Goal: Check status: Check status

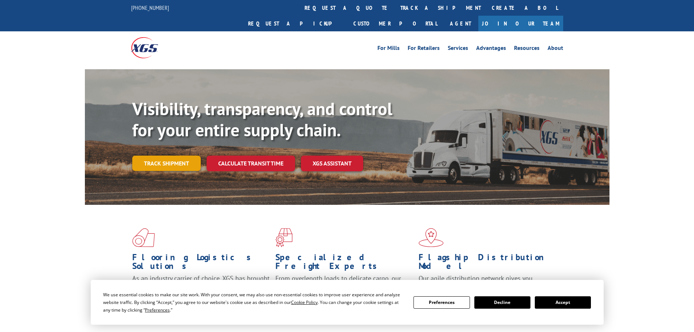
click at [187, 156] on link "Track shipment" at bounding box center [166, 163] width 68 height 15
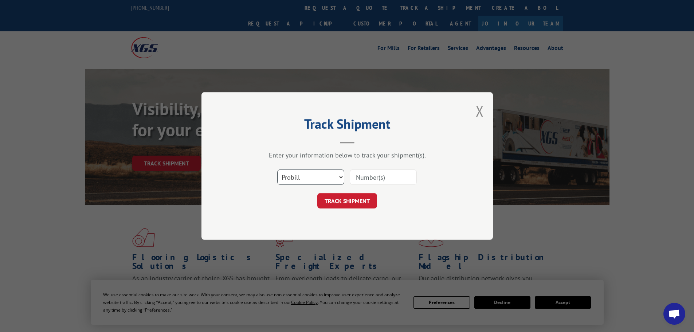
click at [300, 181] on select "Select category... Probill BOL PO" at bounding box center [310, 176] width 67 height 15
select select "po"
click at [277, 169] on select "Select category... Probill BOL PO" at bounding box center [310, 176] width 67 height 15
click at [366, 180] on input at bounding box center [383, 176] width 67 height 15
paste input "65546825"
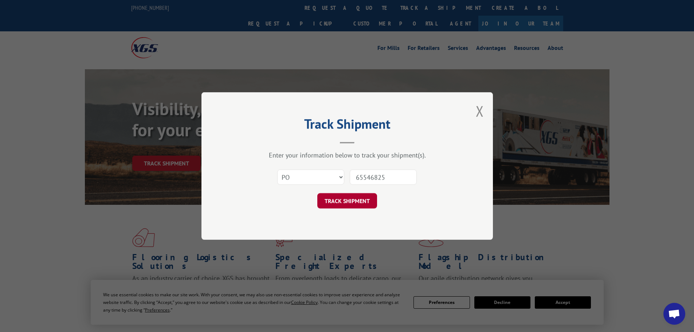
type input "65546825"
click at [353, 199] on button "TRACK SHIPMENT" at bounding box center [347, 200] width 60 height 15
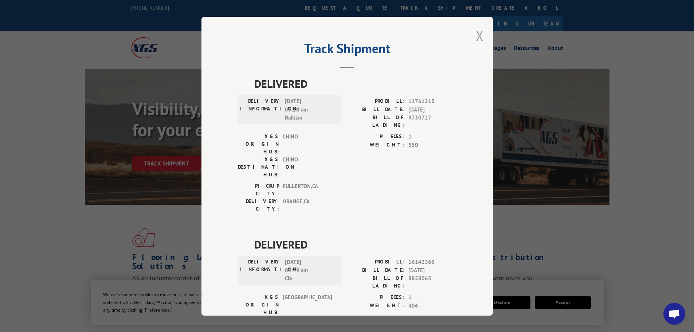
click at [478, 35] on button "Close modal" at bounding box center [480, 35] width 8 height 19
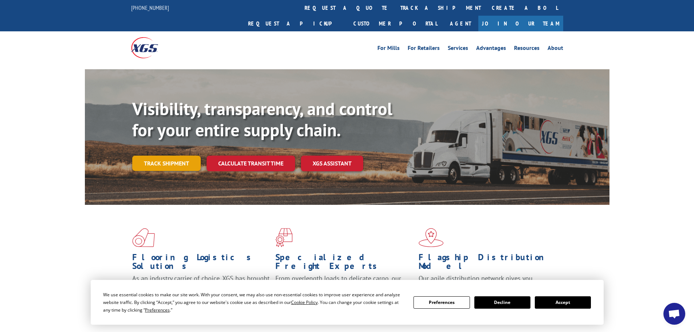
click at [180, 156] on link "Track shipment" at bounding box center [166, 163] width 68 height 15
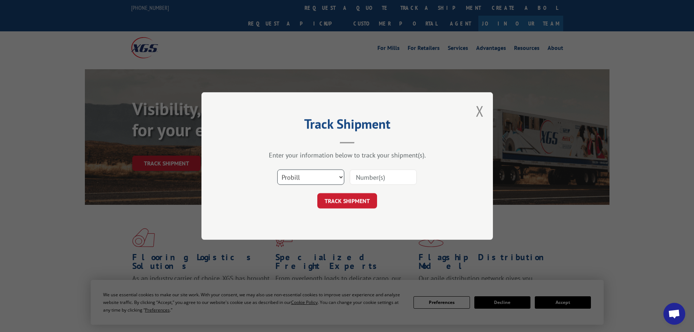
click at [326, 179] on select "Select category... Probill BOL PO" at bounding box center [310, 176] width 67 height 15
select select "po"
click at [277, 169] on select "Select category... Probill BOL PO" at bounding box center [310, 176] width 67 height 15
click at [355, 180] on input at bounding box center [383, 176] width 67 height 15
paste input "65546825"
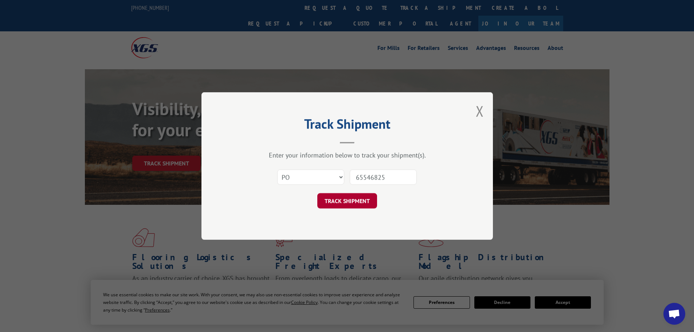
type input "65546825"
click at [357, 205] on button "TRACK SHIPMENT" at bounding box center [347, 200] width 60 height 15
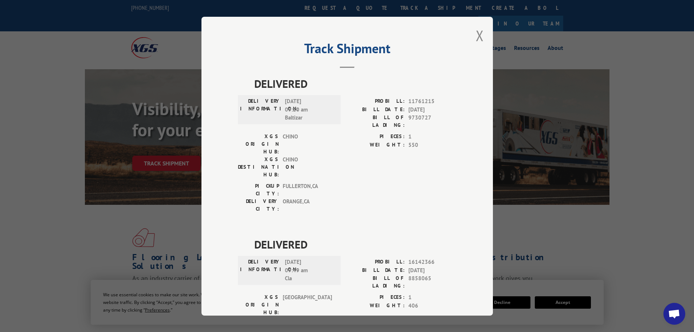
click at [481, 36] on div "Track Shipment DELIVERED DELIVERY INFORMATION: [DATE] 09:20 am Baltizar PROBILL…" at bounding box center [346, 166] width 291 height 299
click at [476, 35] on button "Close modal" at bounding box center [480, 35] width 8 height 19
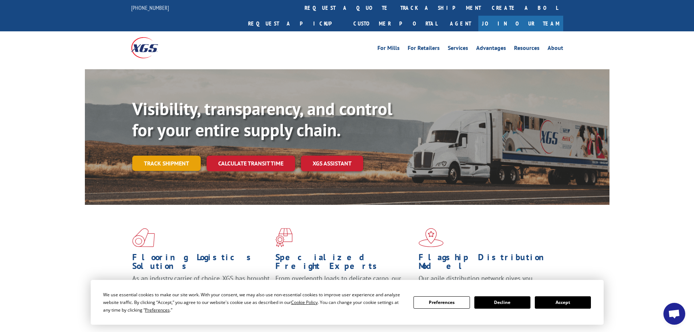
click at [161, 156] on link "Track shipment" at bounding box center [166, 163] width 68 height 15
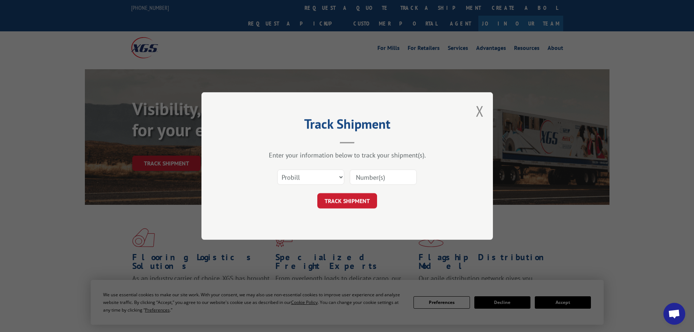
click at [364, 178] on input at bounding box center [383, 176] width 67 height 15
paste input "5523998"
type input "5523998"
click at [338, 202] on button "TRACK SHIPMENT" at bounding box center [347, 200] width 60 height 15
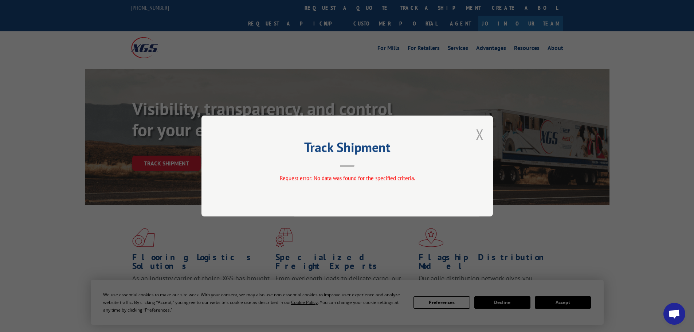
click at [476, 134] on button "Close modal" at bounding box center [480, 134] width 8 height 19
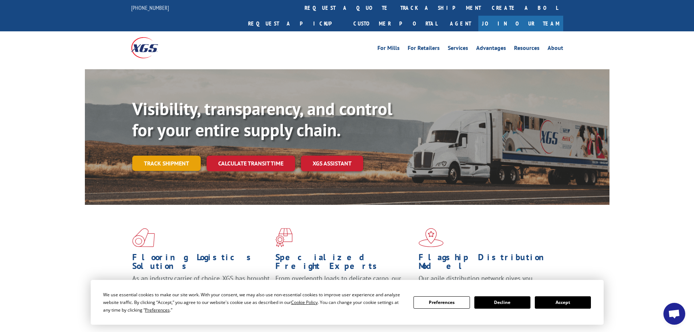
click at [179, 156] on link "Track shipment" at bounding box center [166, 163] width 68 height 15
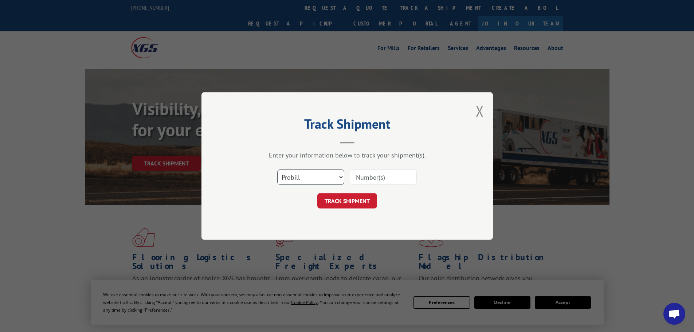
click at [297, 174] on select "Select category... Probill BOL PO" at bounding box center [310, 176] width 67 height 15
select select "bol"
click at [277, 169] on select "Select category... Probill BOL PO" at bounding box center [310, 176] width 67 height 15
click at [369, 178] on input at bounding box center [383, 176] width 67 height 15
paste input "5523998"
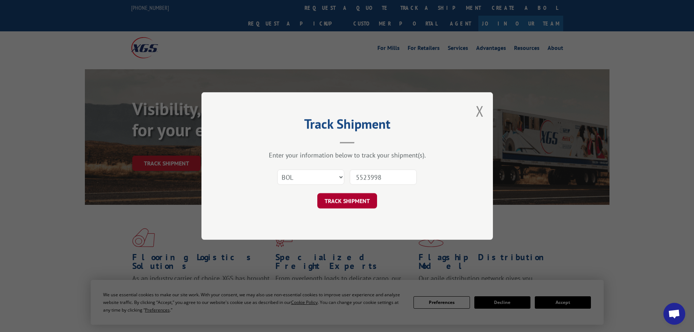
type input "5523998"
click at [360, 202] on button "TRACK SHIPMENT" at bounding box center [347, 200] width 60 height 15
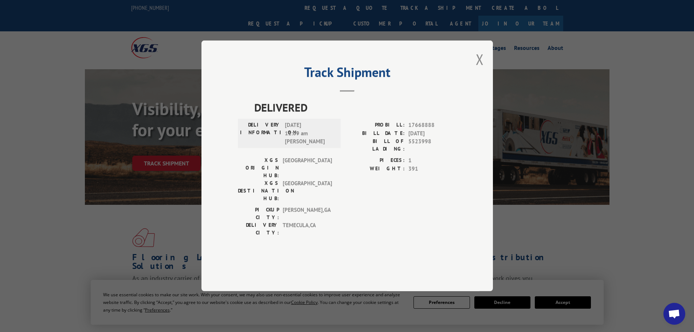
click at [679, 318] on span "Open chat" at bounding box center [674, 314] width 12 height 10
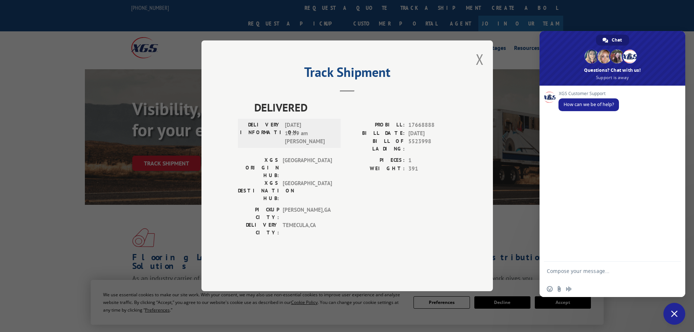
click at [582, 274] on textarea "Compose your message..." at bounding box center [604, 274] width 115 height 13
paste textarea "65546825"
type textarea "Hello! Can you please provide the store with a POD on BOL 5523998- PO 65546825.…"
click at [673, 263] on span "Send" at bounding box center [672, 264] width 5 height 5
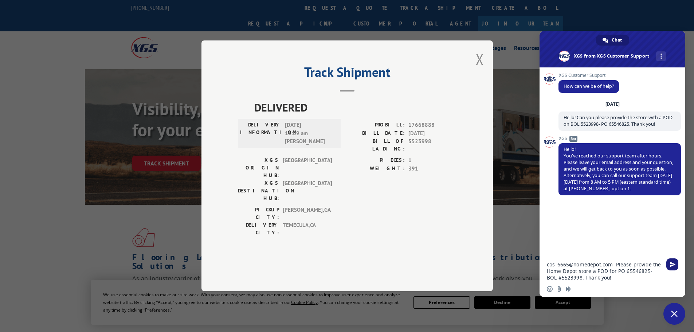
type textarea "cos_6665@homedepot.com- Please provide the Home Depot store a POD for PO 655468…"
click at [670, 264] on span "Send" at bounding box center [672, 264] width 5 height 5
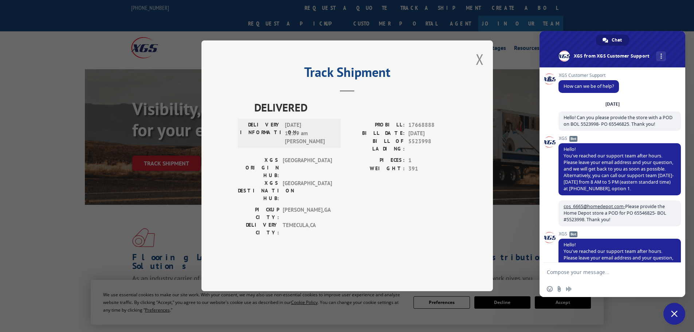
scroll to position [36, 0]
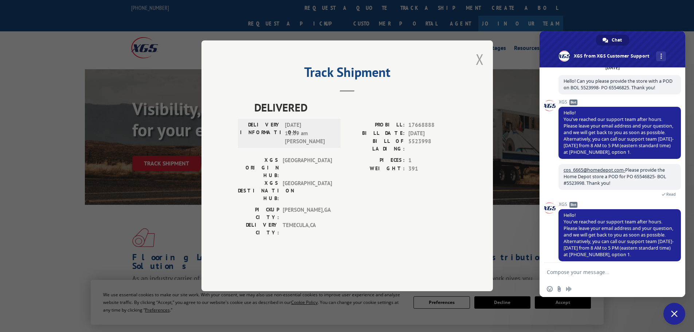
click at [478, 69] on button "Close modal" at bounding box center [480, 59] width 8 height 19
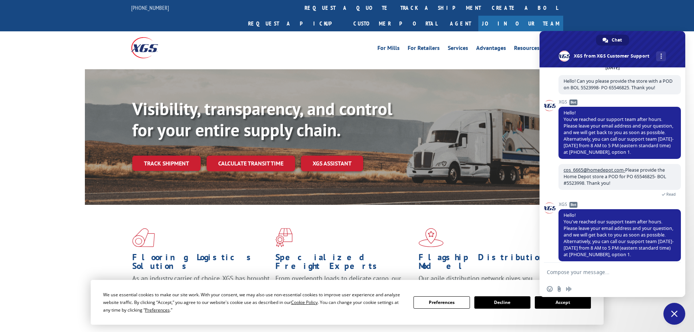
click at [54, 263] on div "Flooring Logistics Solutions As an industry carrier of choice, XGS has brought …" at bounding box center [347, 278] width 694 height 146
click at [55, 126] on div "Visibility, transparency, and control for your entire supply chain. Track shipm…" at bounding box center [347, 144] width 694 height 150
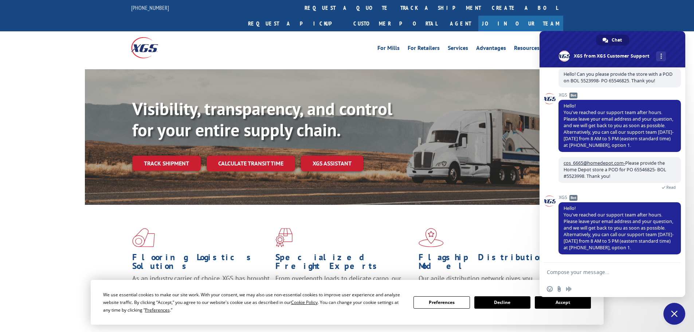
click at [604, 31] on div "For [PERSON_NAME] For Retailers Services Advantages Resources About For [PERSON…" at bounding box center [347, 47] width 694 height 32
click at [302, 46] on div "For [PERSON_NAME] For Retailers Services Advantages Resources About For [PERSON…" at bounding box center [347, 47] width 432 height 32
click at [143, 37] on img at bounding box center [144, 47] width 27 height 21
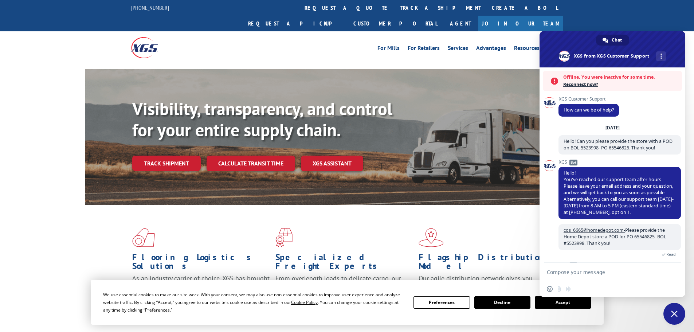
scroll to position [43, 0]
